Goal: Transaction & Acquisition: Purchase product/service

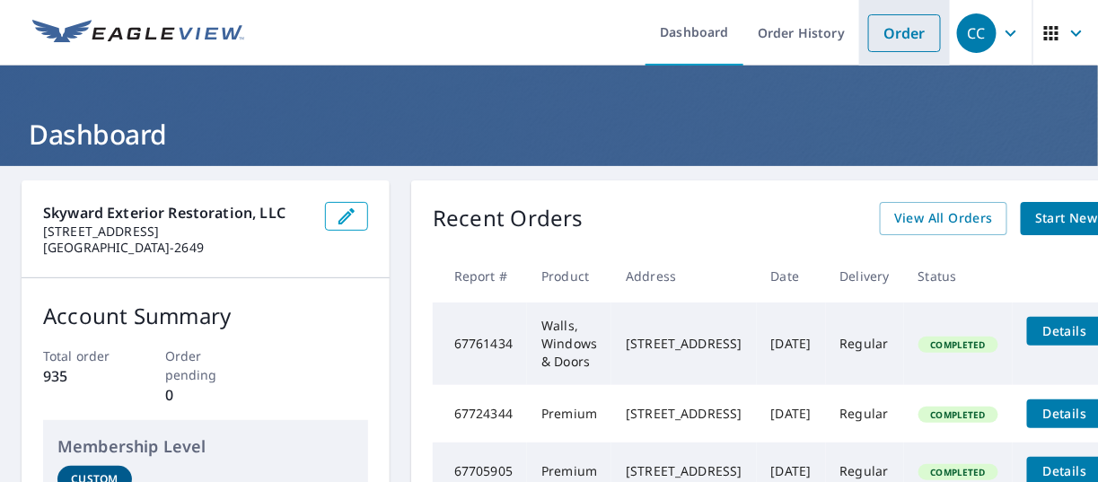
click at [881, 39] on link "Order" at bounding box center [904, 33] width 73 height 38
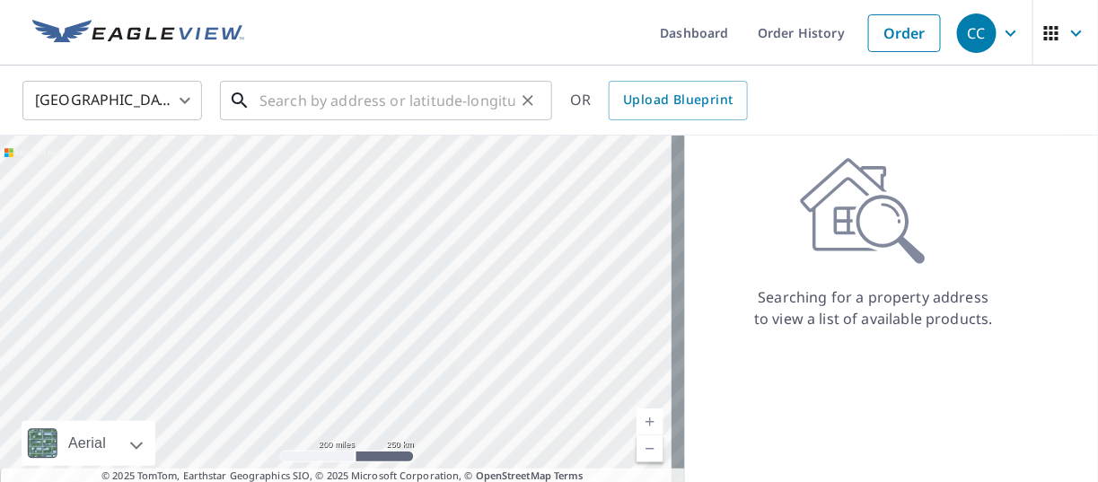
click at [272, 107] on input "text" at bounding box center [387, 100] width 256 height 50
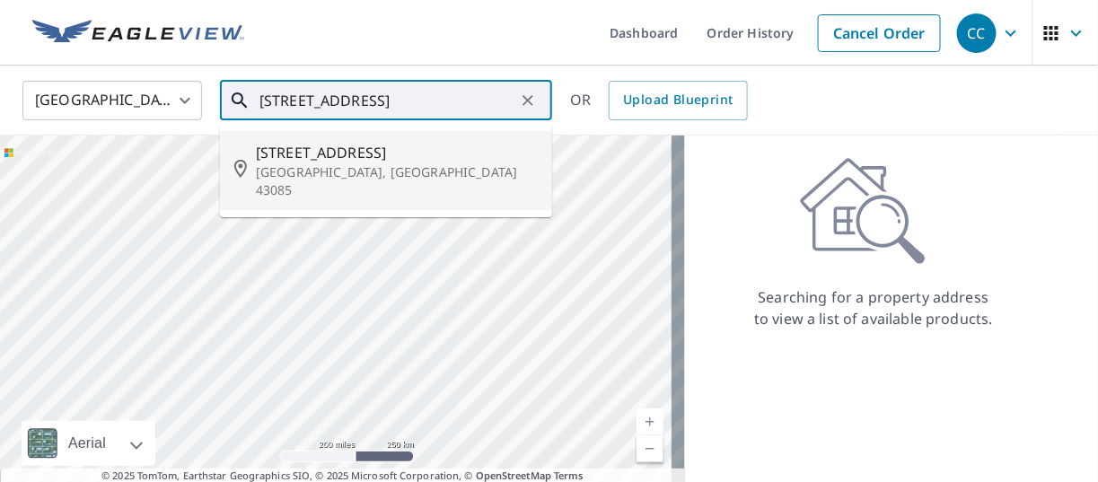
click at [321, 162] on span "[STREET_ADDRESS]" at bounding box center [397, 153] width 282 height 22
type input "[STREET_ADDRESS]"
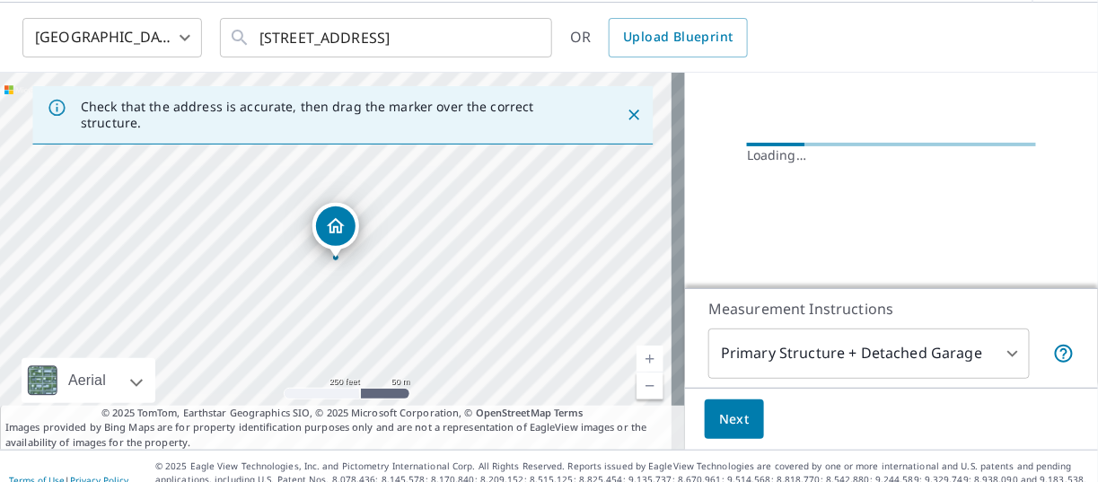
scroll to position [88, 0]
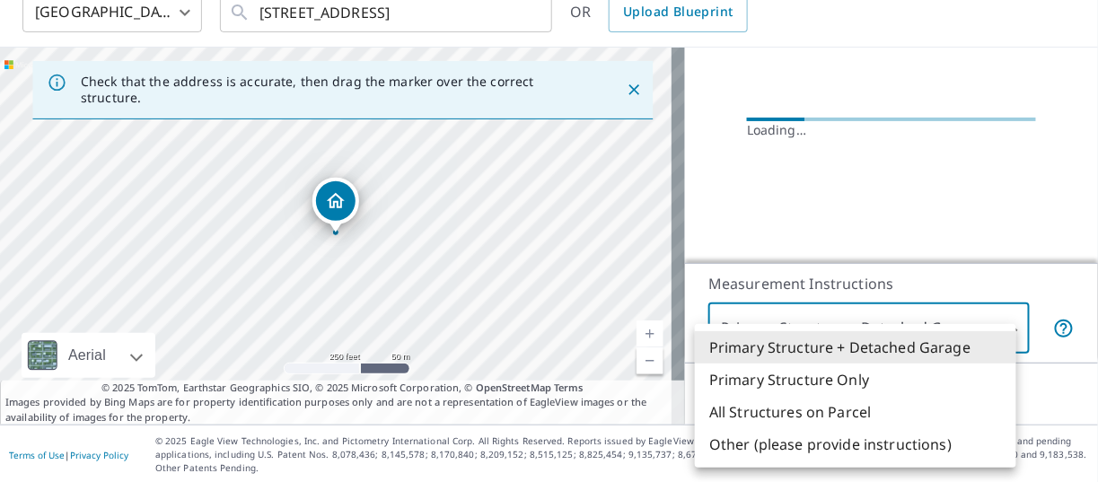
click at [984, 343] on body "CC CC Dashboard Order History Cancel Order CC [GEOGRAPHIC_DATA] US ​ [STREET_AD…" at bounding box center [549, 241] width 1098 height 482
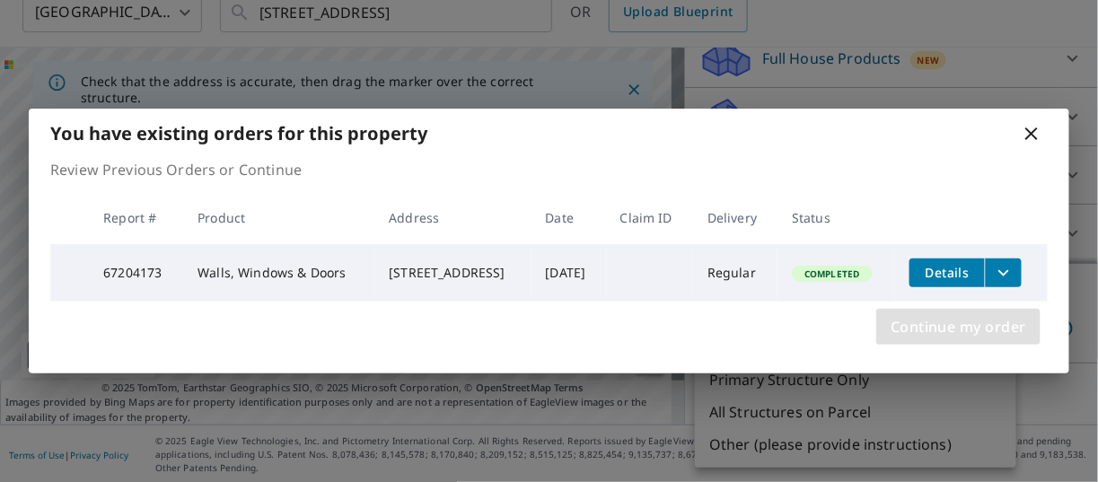
scroll to position [224, 0]
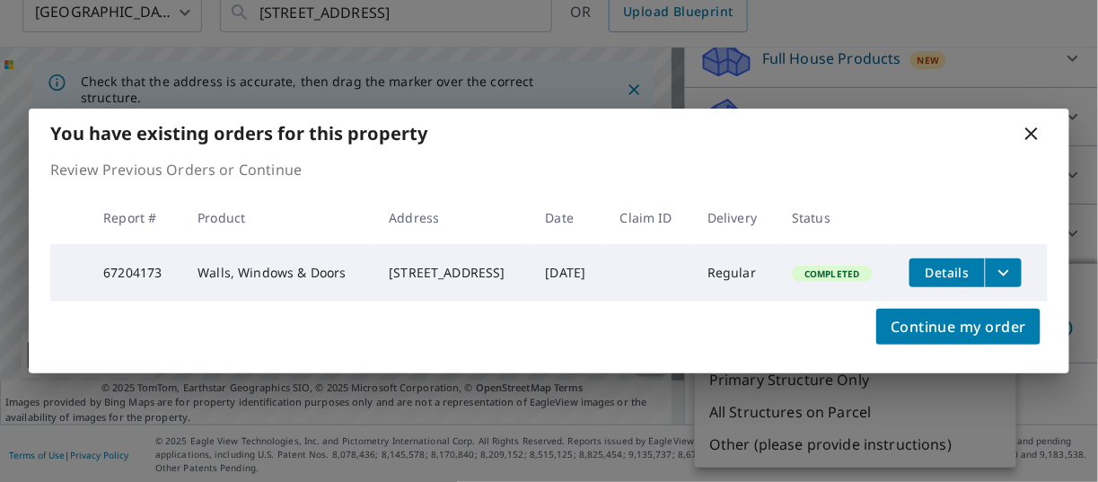
click at [1034, 129] on icon at bounding box center [1032, 134] width 22 height 22
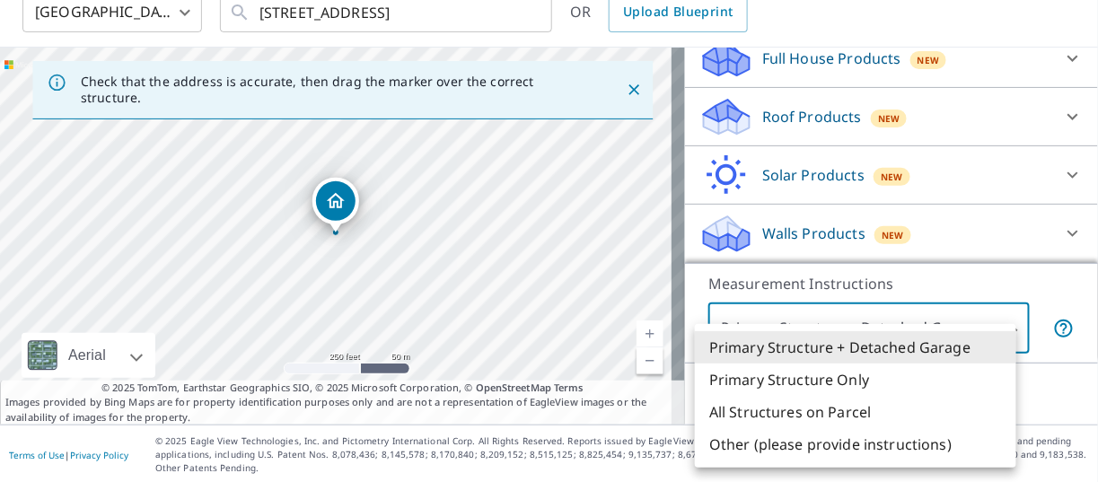
drag, startPoint x: 1074, startPoint y: 180, endPoint x: 1071, endPoint y: 136, distance: 44.1
click at [1071, 136] on div at bounding box center [549, 241] width 1098 height 482
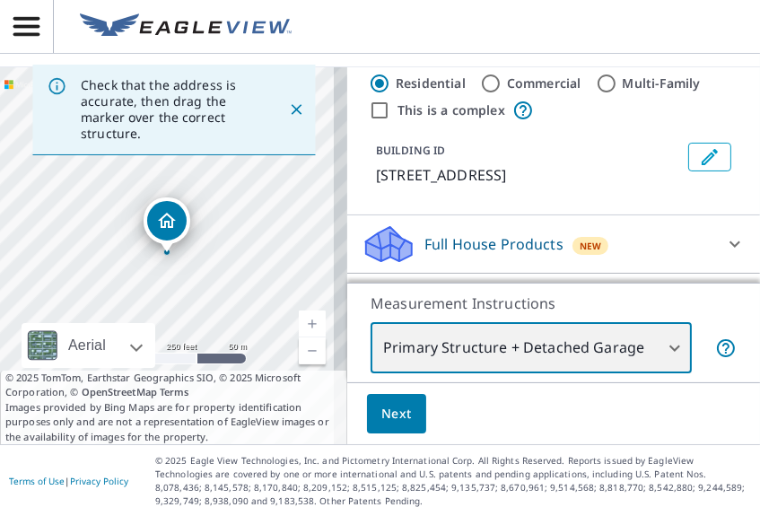
scroll to position [0, 0]
